Goal: Entertainment & Leisure: Consume media (video, audio)

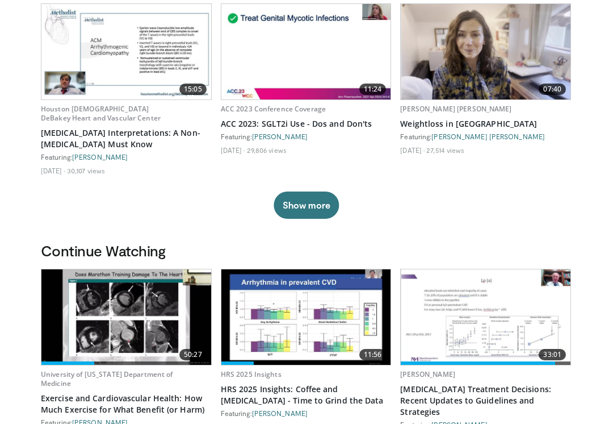
scroll to position [115, 0]
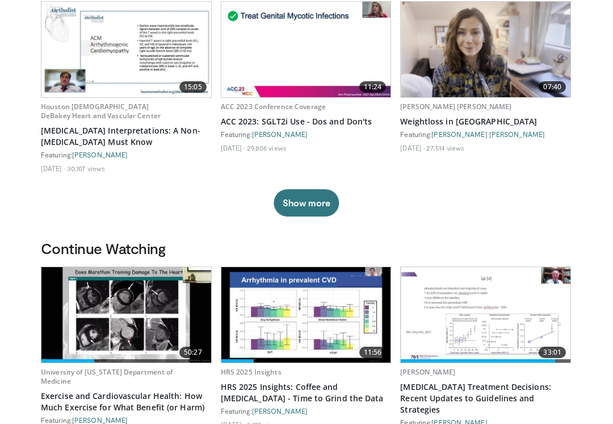
click at [128, 326] on img at bounding box center [125, 314] width 169 height 95
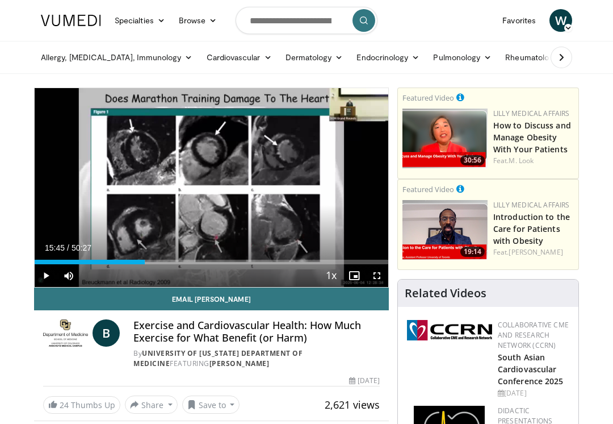
click at [49, 275] on span "Video Player" at bounding box center [46, 275] width 23 height 23
